Goal: Understand process/instructions: Learn how to perform a task or action

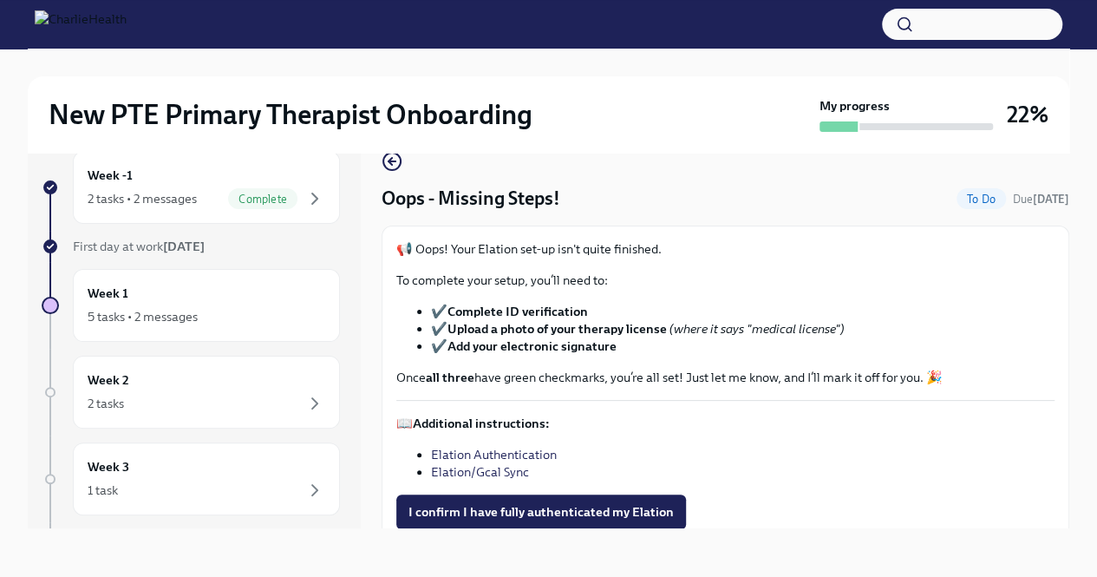
scroll to position [46, 0]
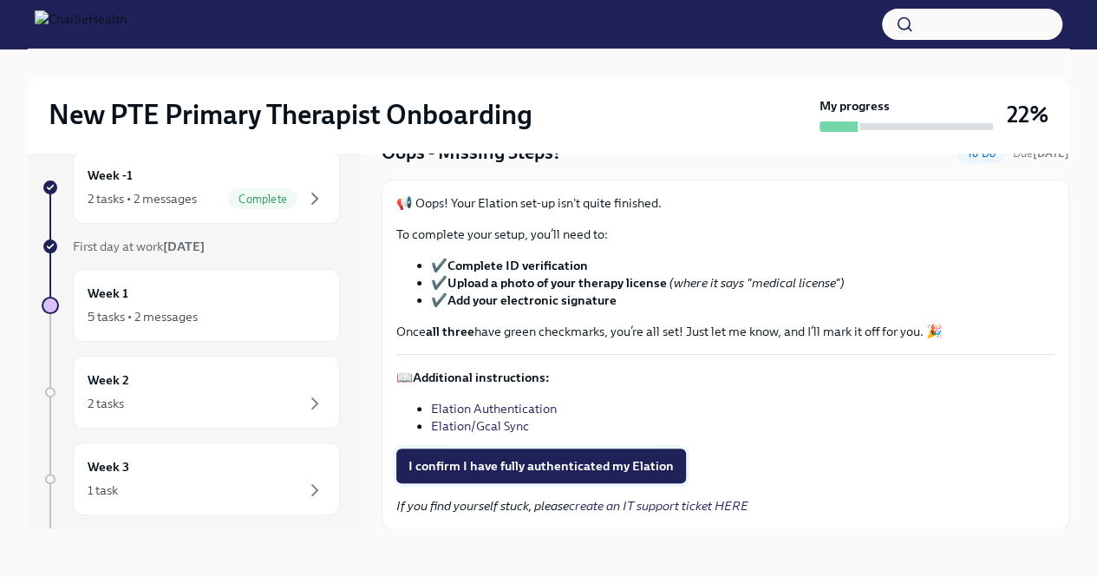
click at [548, 462] on span "I confirm I have fully authenticated my Elation" at bounding box center [540, 465] width 265 height 17
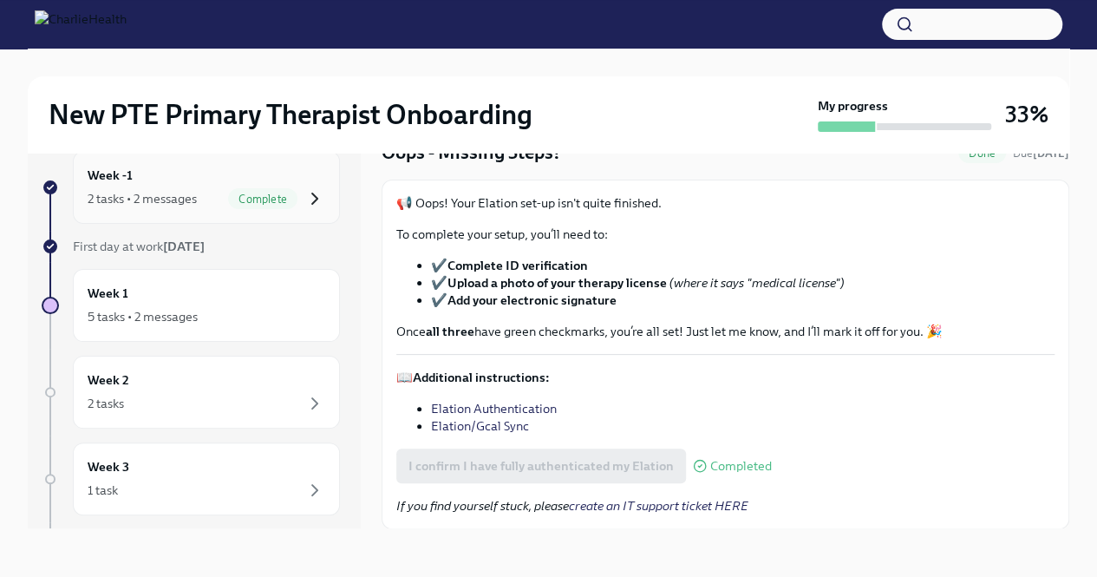
click at [304, 195] on icon "button" at bounding box center [314, 198] width 21 height 21
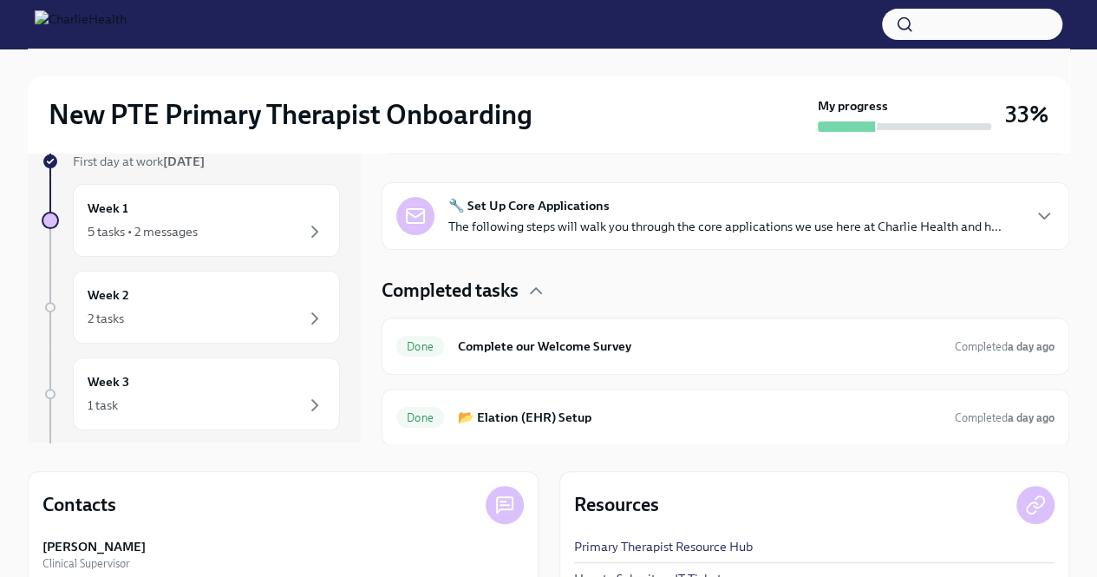
scroll to position [114, 0]
click at [259, 219] on div "Week 1 5 tasks • 2 messages" at bounding box center [207, 220] width 238 height 43
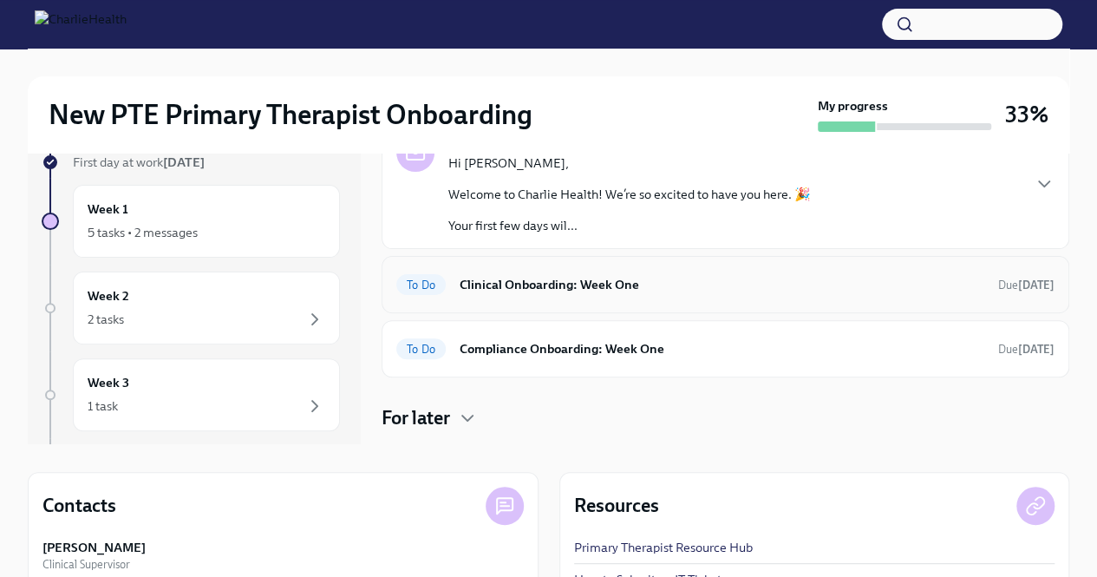
click at [664, 291] on h6 "Clinical Onboarding: Week One" at bounding box center [722, 284] width 525 height 19
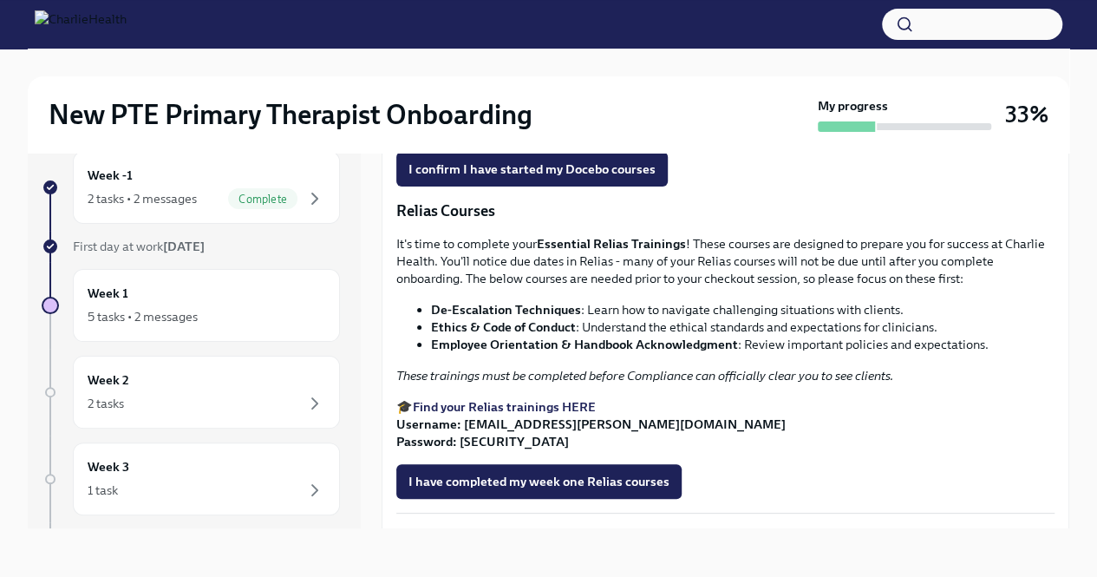
scroll to position [849, 0]
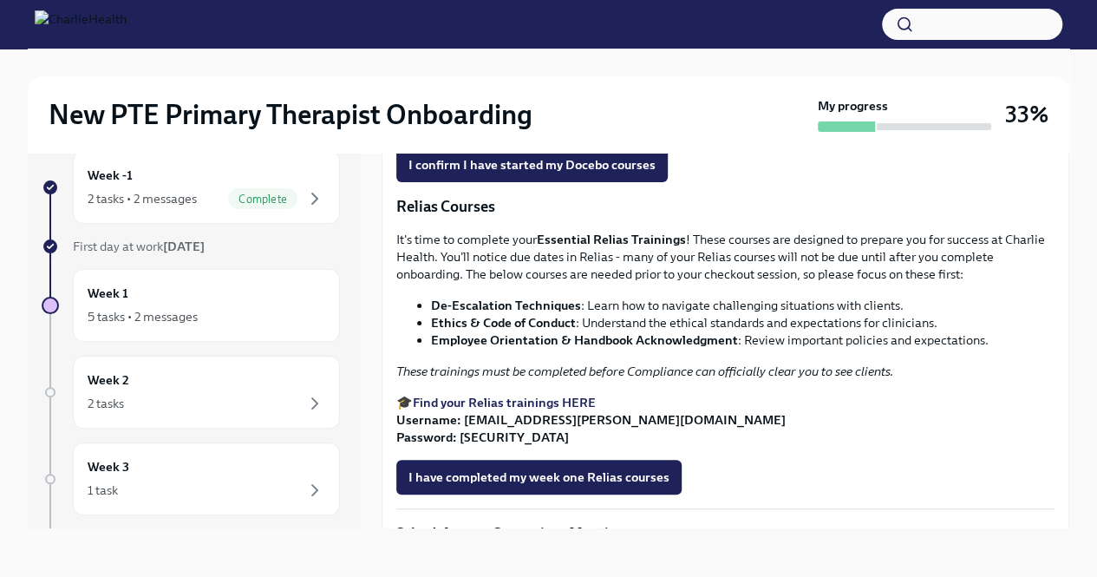
click at [529, 101] on strong "Access Your Docebo Training Here!" at bounding box center [513, 94] width 201 height 16
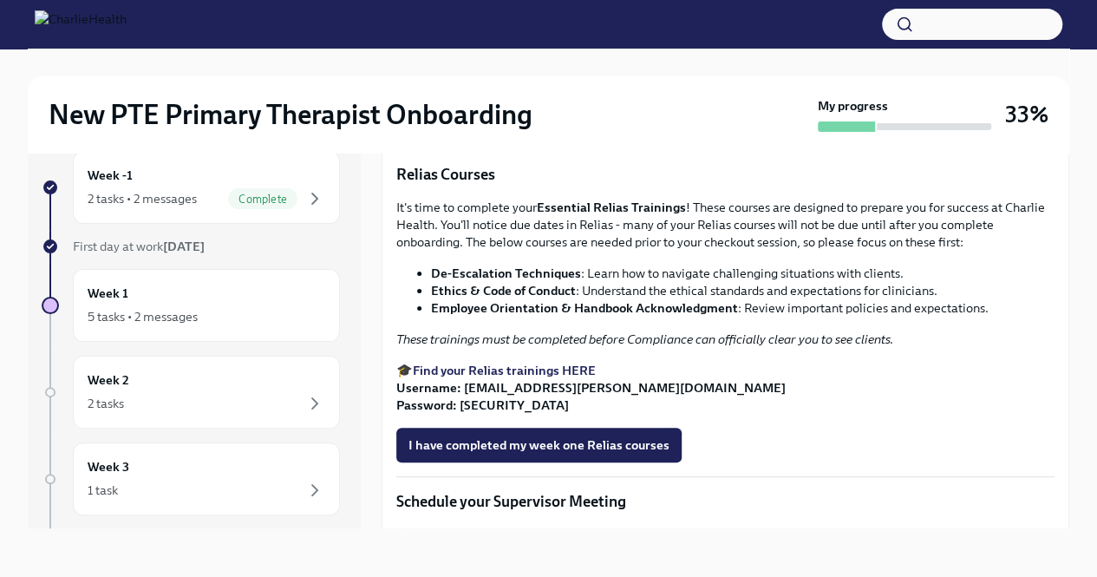
scroll to position [1159, 0]
